Goal: Task Accomplishment & Management: Manage account settings

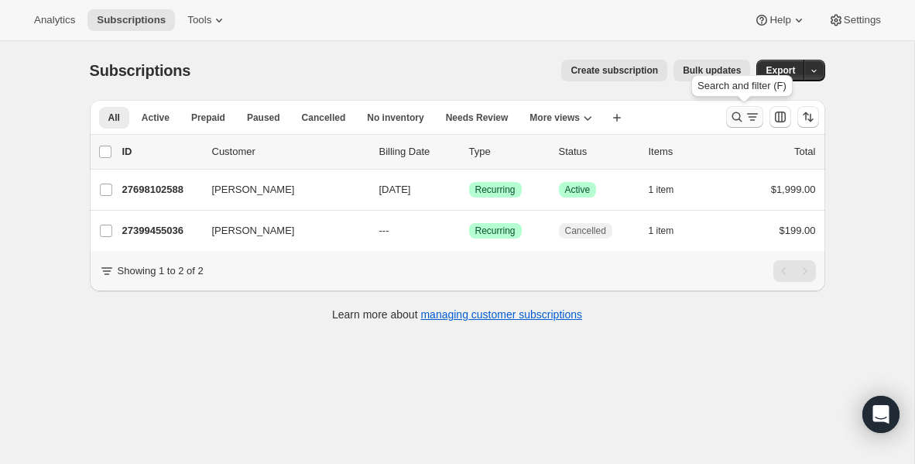
click at [729, 117] on icon "Search and filter results" at bounding box center [736, 116] width 15 height 15
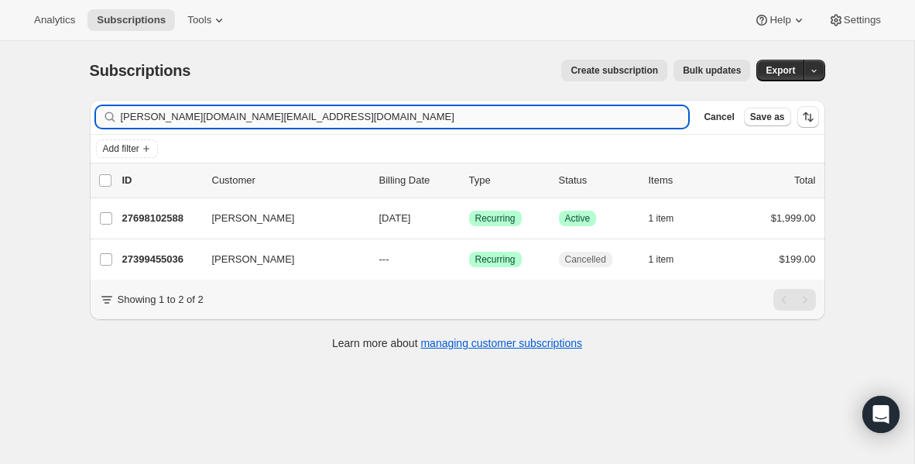
click at [284, 118] on input "billy.bosch@pateroschurch.com" at bounding box center [405, 117] width 568 height 22
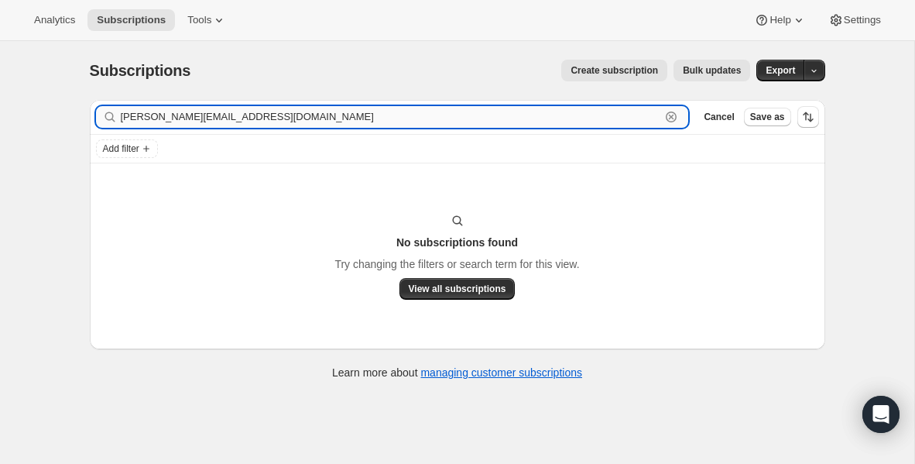
click at [183, 118] on input "jerry.fbcrice@gmail.com" at bounding box center [391, 117] width 540 height 22
paste input "matthewbchandler@icloud"
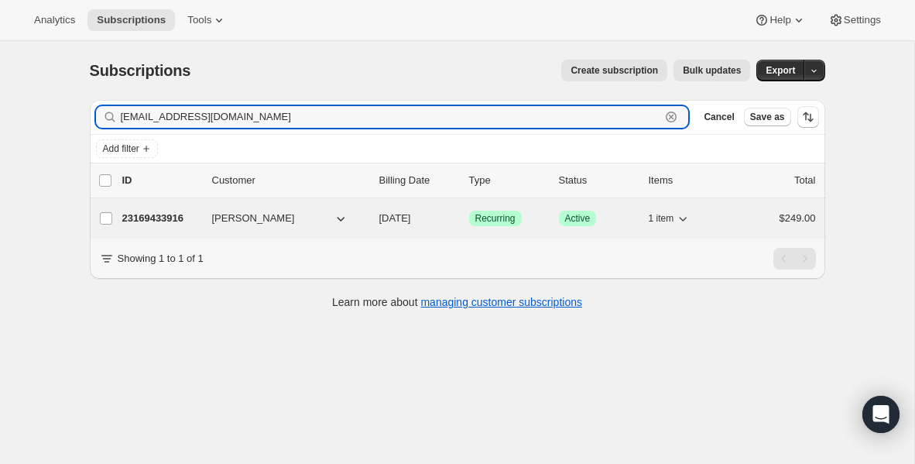
type input "[EMAIL_ADDRESS][DOMAIN_NAME]"
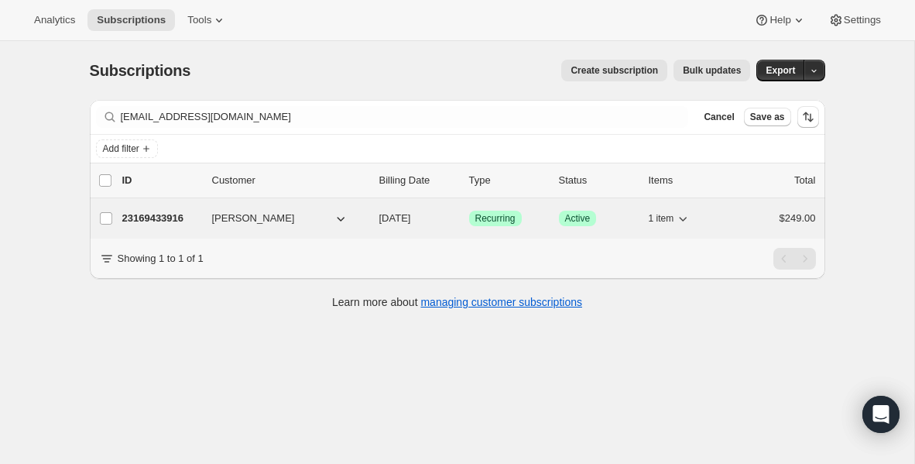
click at [176, 220] on p "23169433916" at bounding box center [160, 218] width 77 height 15
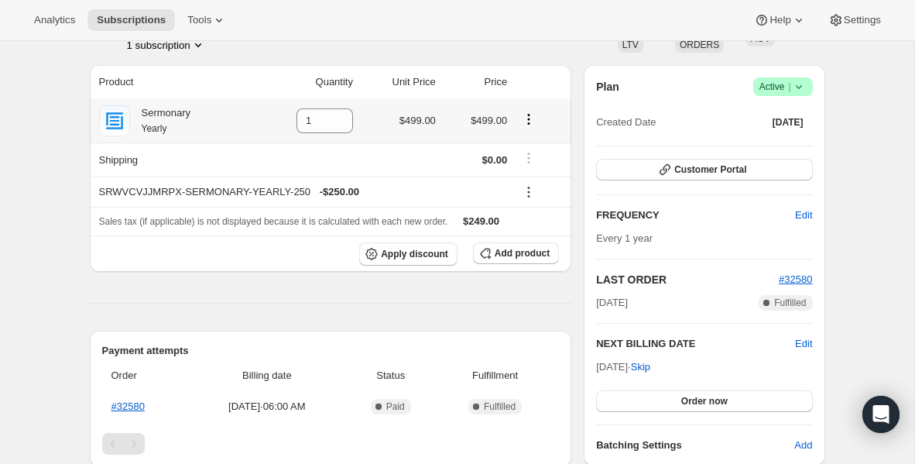
scroll to position [119, 0]
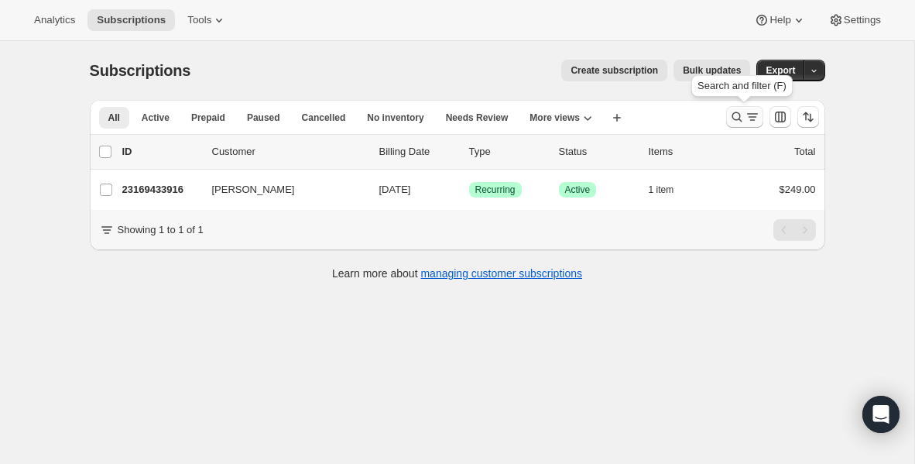
click at [730, 119] on icon "Search and filter results" at bounding box center [736, 116] width 15 height 15
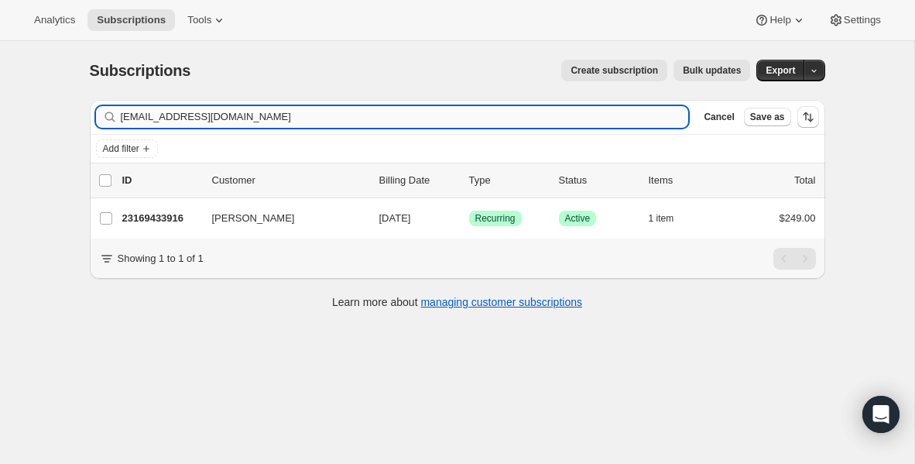
click at [466, 123] on input "[EMAIL_ADDRESS][DOMAIN_NAME]" at bounding box center [405, 117] width 568 height 22
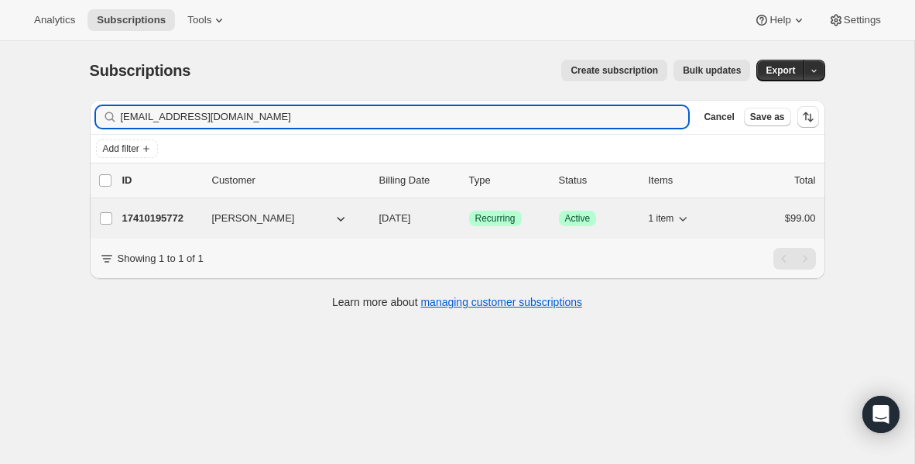
type input "[EMAIL_ADDRESS][DOMAIN_NAME]"
click at [154, 220] on p "17410195772" at bounding box center [160, 218] width 77 height 15
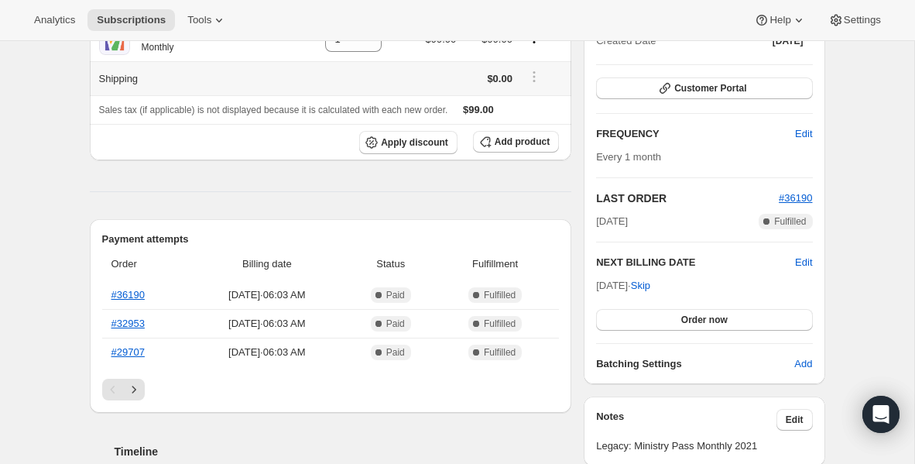
scroll to position [221, 0]
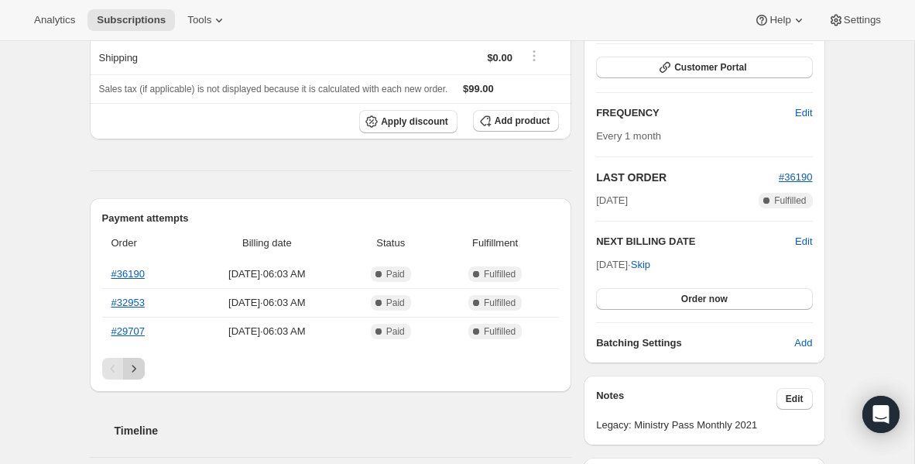
click at [137, 368] on icon "Next" at bounding box center [133, 368] width 15 height 15
click at [135, 372] on icon "Next" at bounding box center [133, 368] width 15 height 15
click at [111, 371] on icon "Previous" at bounding box center [112, 368] width 15 height 15
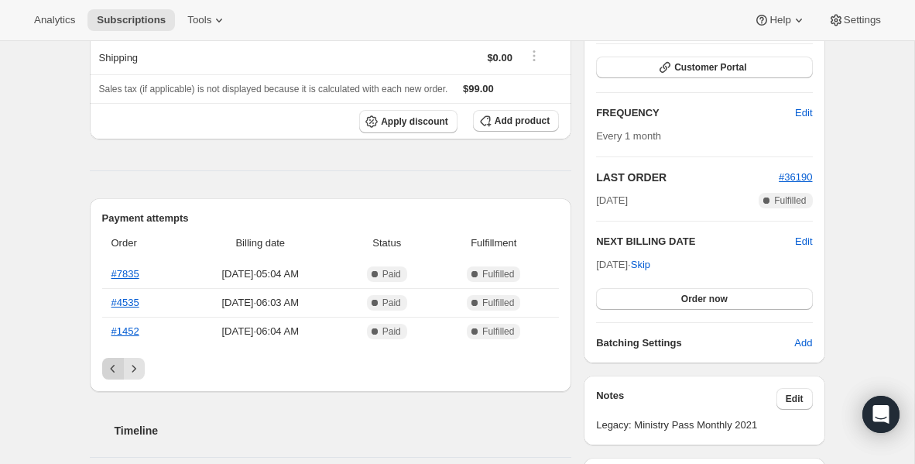
click at [111, 371] on icon "Previous" at bounding box center [112, 368] width 15 height 15
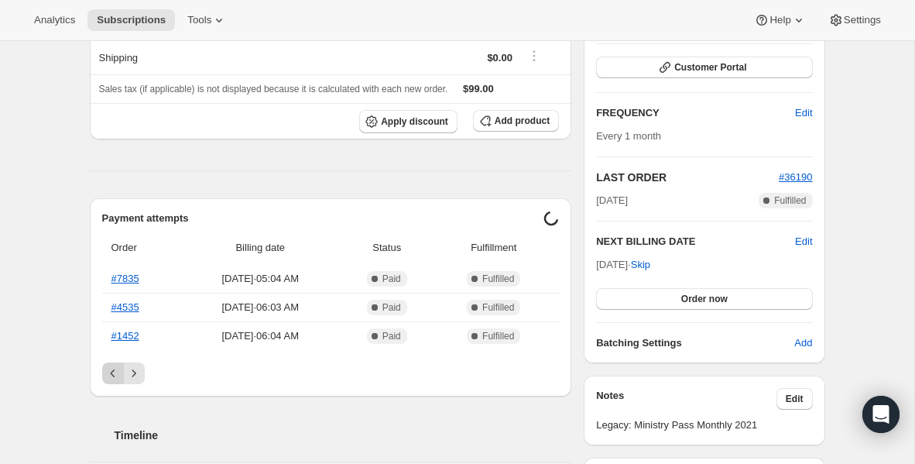
click at [111, 371] on icon "Previous" at bounding box center [112, 372] width 15 height 15
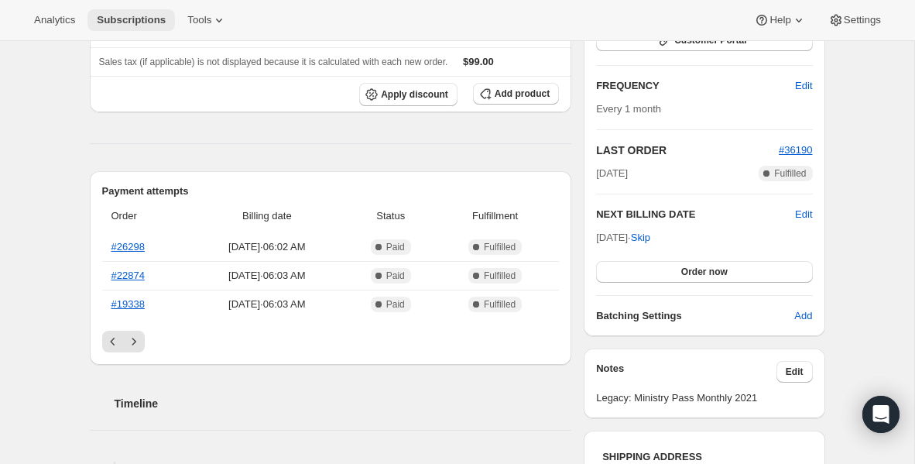
scroll to position [244, 0]
